Goal: Task Accomplishment & Management: Use online tool/utility

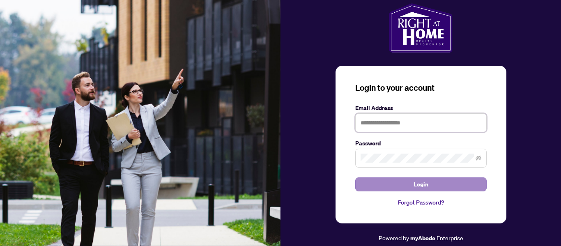
type input "**********"
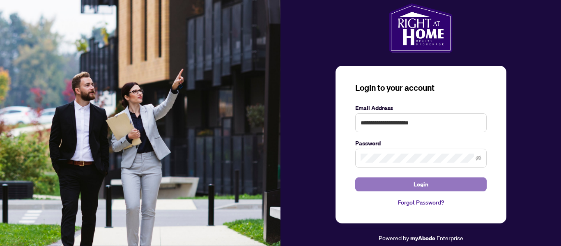
click at [430, 184] on button "Login" at bounding box center [420, 184] width 131 height 14
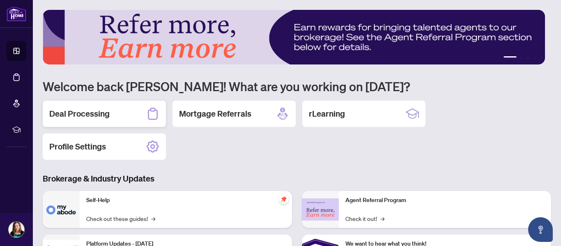
click at [90, 108] on h2 "Deal Processing" at bounding box center [79, 113] width 60 height 11
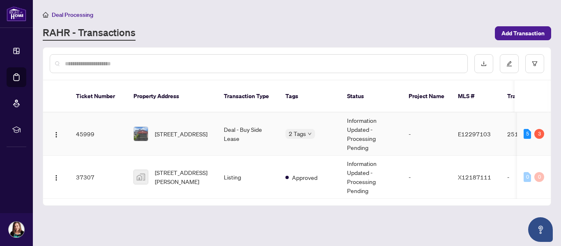
click at [174, 129] on span "[STREET_ADDRESS]" at bounding box center [181, 133] width 53 height 9
